Goal: Task Accomplishment & Management: Complete application form

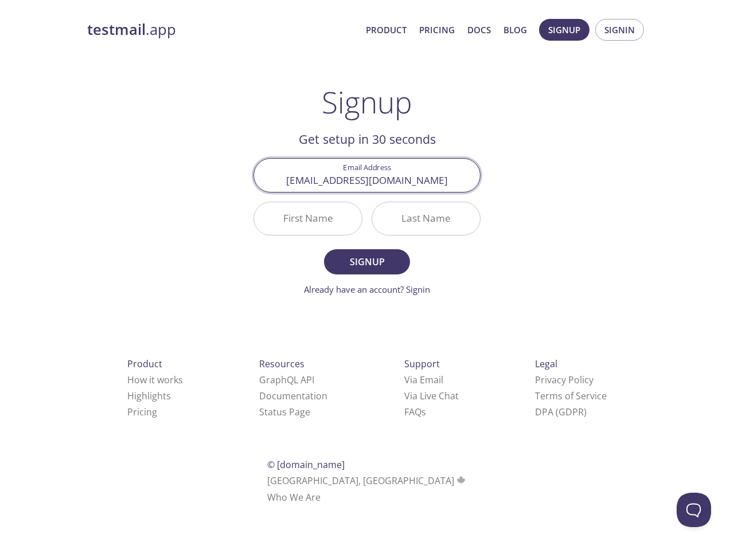
click at [367, 232] on div "Last Name" at bounding box center [426, 218] width 118 height 43
click at [564, 30] on span "Signup" at bounding box center [564, 29] width 32 height 15
click at [619, 30] on span "Signin" at bounding box center [619, 29] width 30 height 15
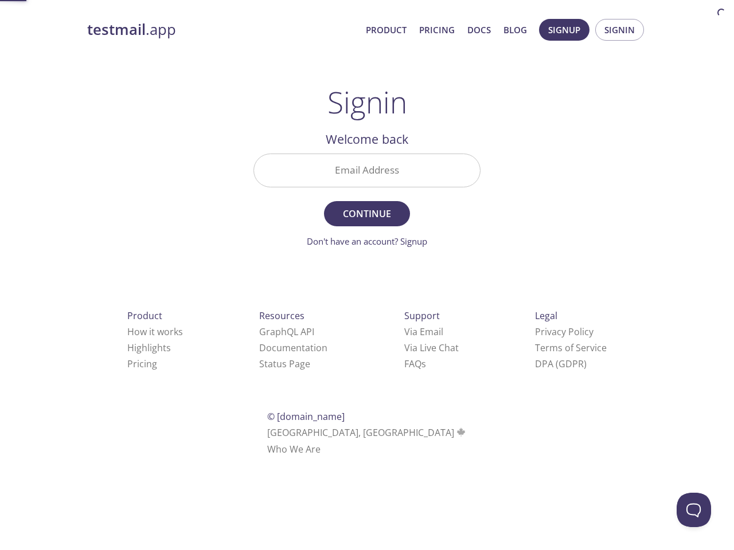
click at [367, 175] on input "Email Address" at bounding box center [367, 170] width 226 height 33
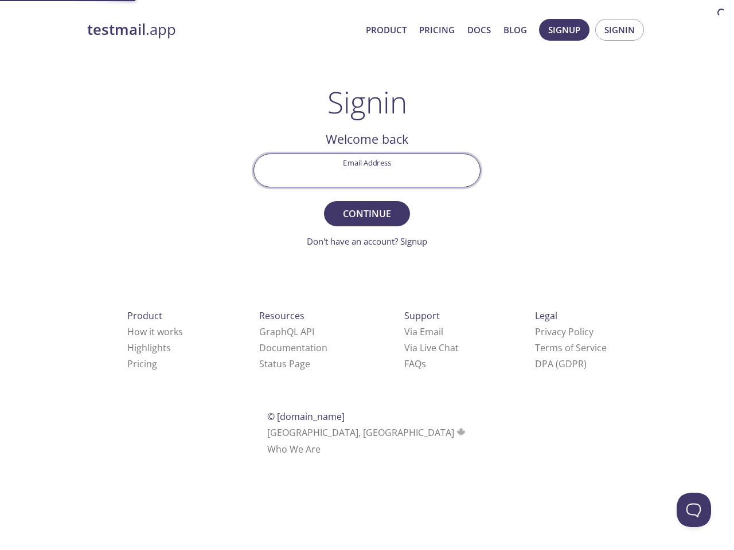
click at [308, 218] on form "Email Address Continue Don't have an account? Signup" at bounding box center [366, 201] width 227 height 95
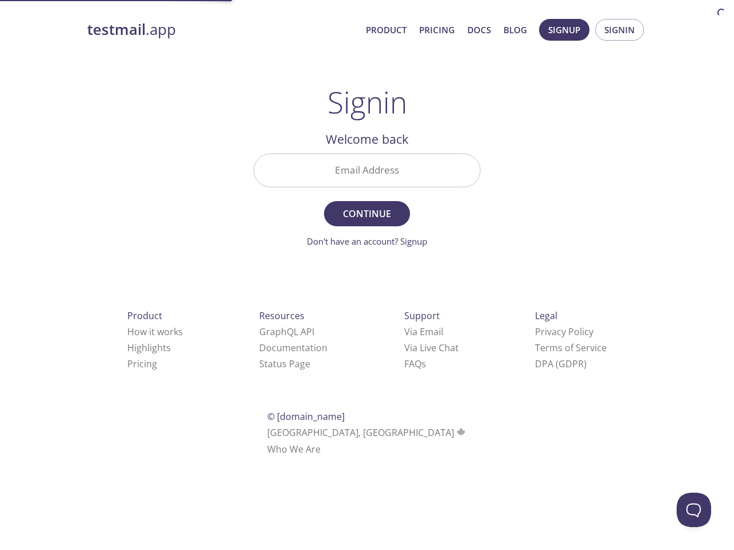
click at [426, 218] on form "Email Address Continue Don't have an account? Signup" at bounding box center [366, 201] width 227 height 95
click at [386, 380] on div "Support Via Email Via Live Chat FAQ s" at bounding box center [431, 339] width 91 height 101
click at [350, 396] on div "Product How it works Highlights Pricing Resources GraphQL API Documentation Sta…" at bounding box center [367, 383] width 596 height 214
click at [334, 412] on html "testmail .app Product Pricing Docs Blog Signup Signin Signin Welcome back Email…" at bounding box center [367, 235] width 734 height 471
